Goal: Transaction & Acquisition: Purchase product/service

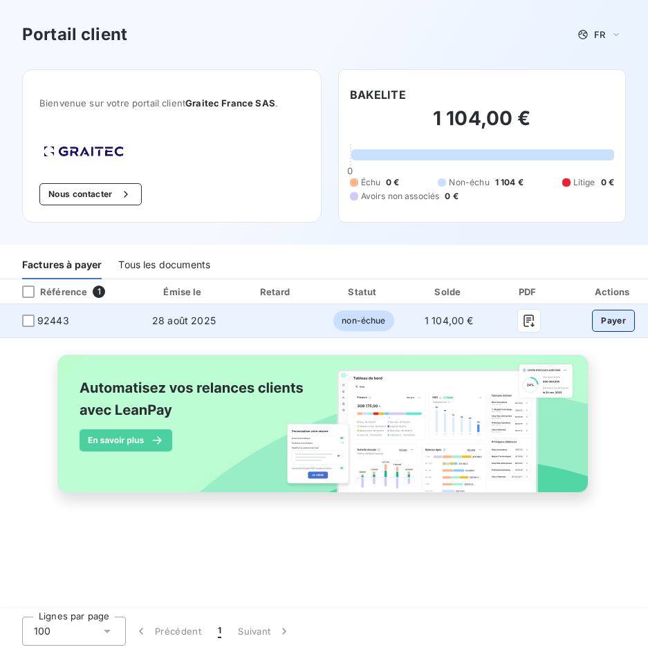
click at [364, 317] on button "Payer" at bounding box center [613, 321] width 43 height 22
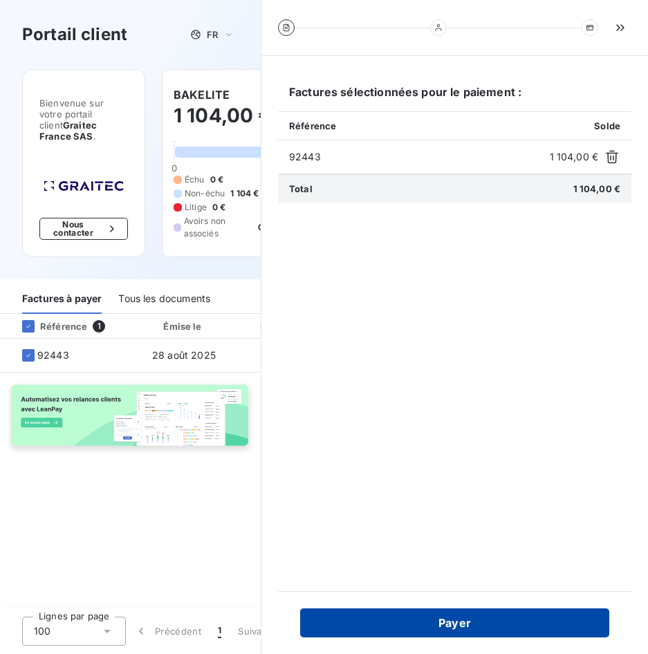
click at [364, 620] on button "Payer" at bounding box center [454, 622] width 309 height 29
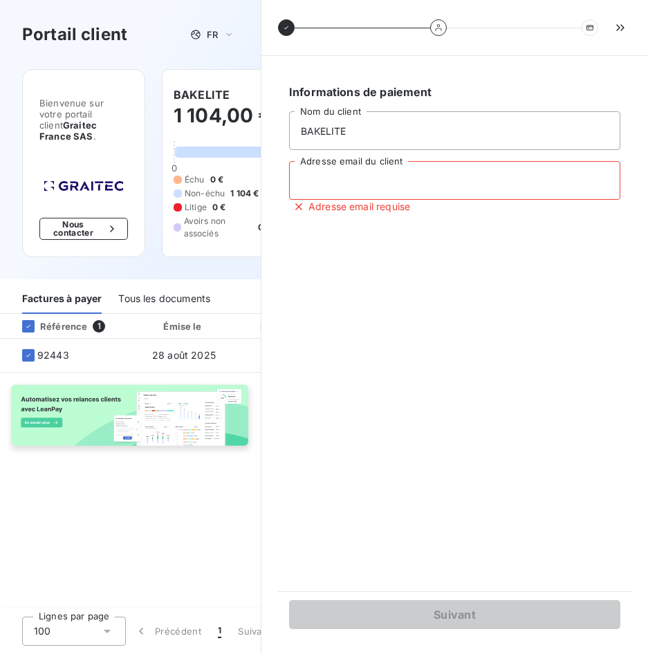
click at [301, 179] on input "Adresse email du client" at bounding box center [454, 180] width 331 height 39
type input "[EMAIL_ADDRESS][DOMAIN_NAME]"
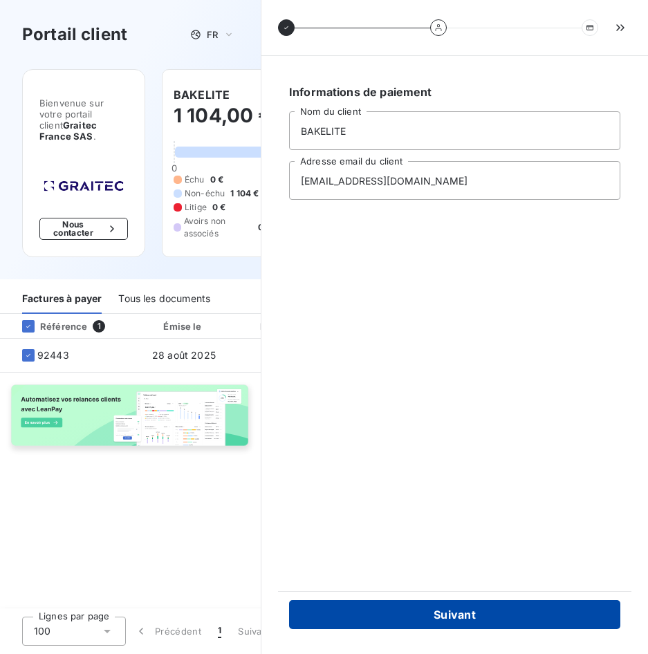
click at [364, 606] on button "Suivant" at bounding box center [454, 614] width 331 height 29
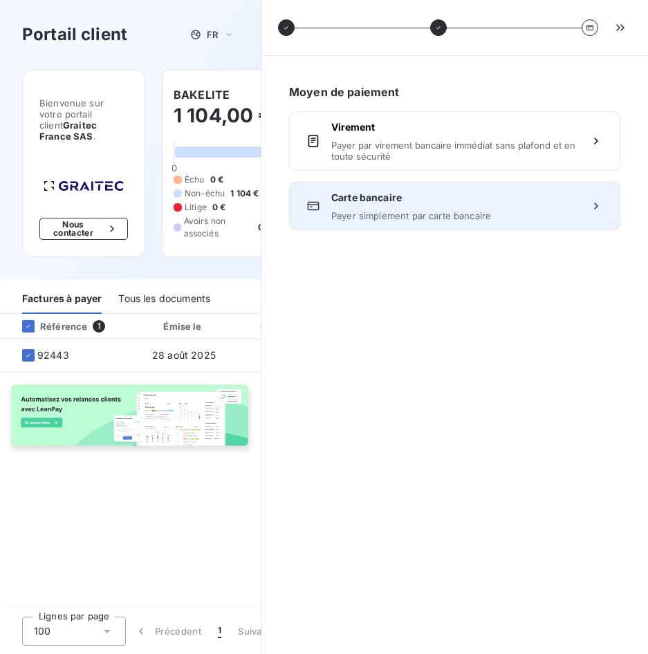
click at [364, 186] on div "Carte bancaire Payer simplement par carte bancaire" at bounding box center [454, 206] width 331 height 48
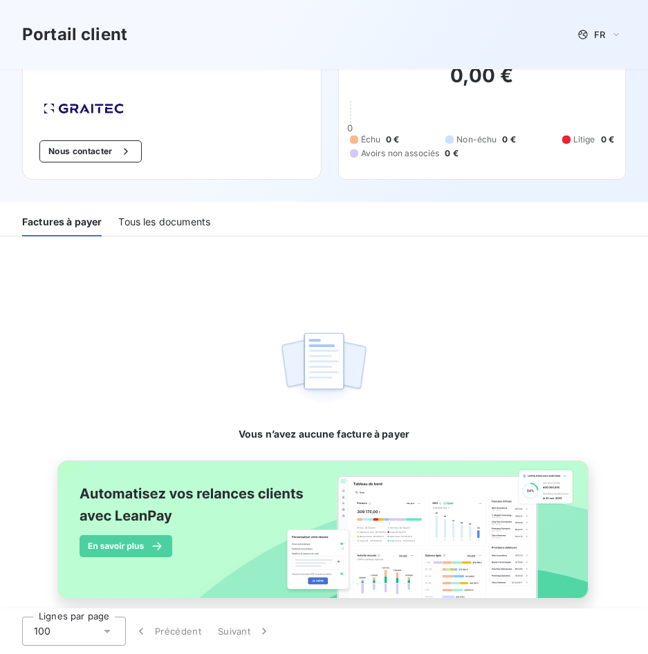
scroll to position [64, 0]
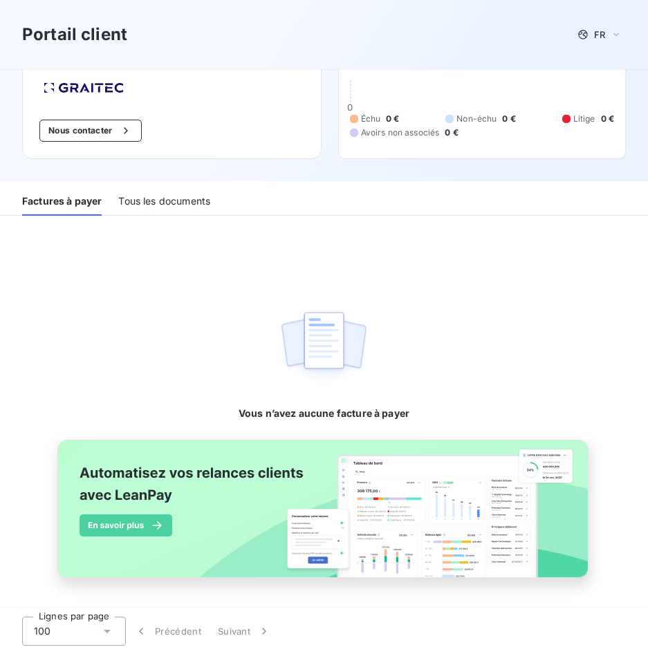
click at [139, 197] on div "Tous les documents" at bounding box center [164, 201] width 92 height 29
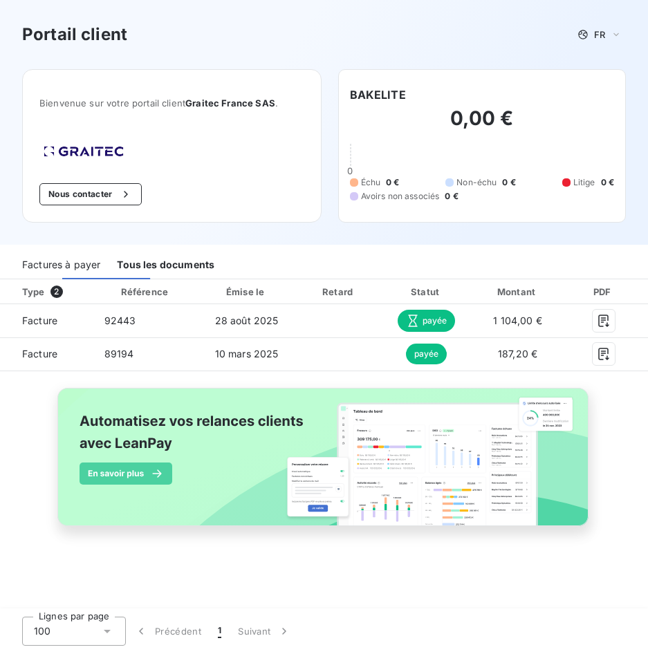
scroll to position [0, 0]
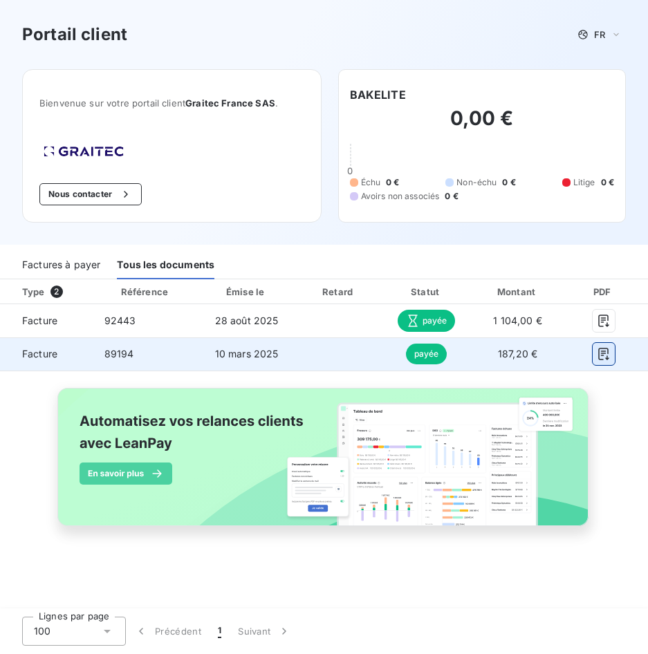
click at [604, 351] on icon "button" at bounding box center [604, 354] width 14 height 14
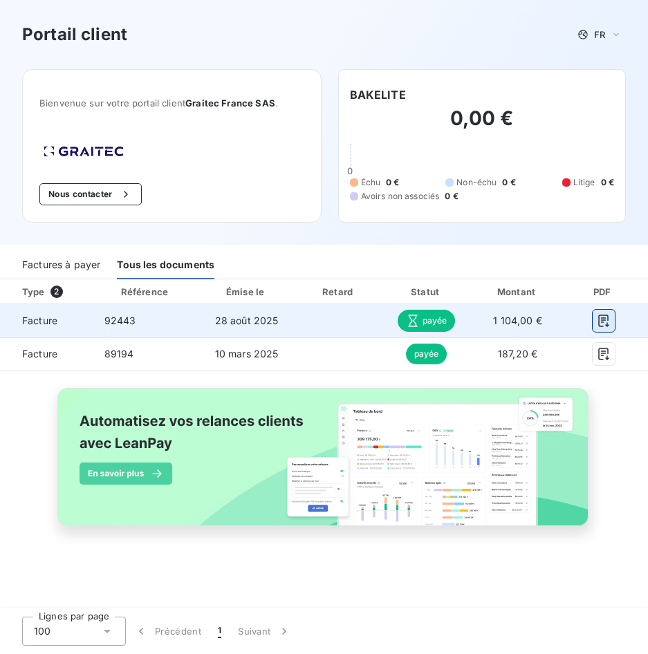
click at [599, 318] on icon "button" at bounding box center [603, 321] width 10 height 12
